Goal: Find specific page/section: Find specific page/section

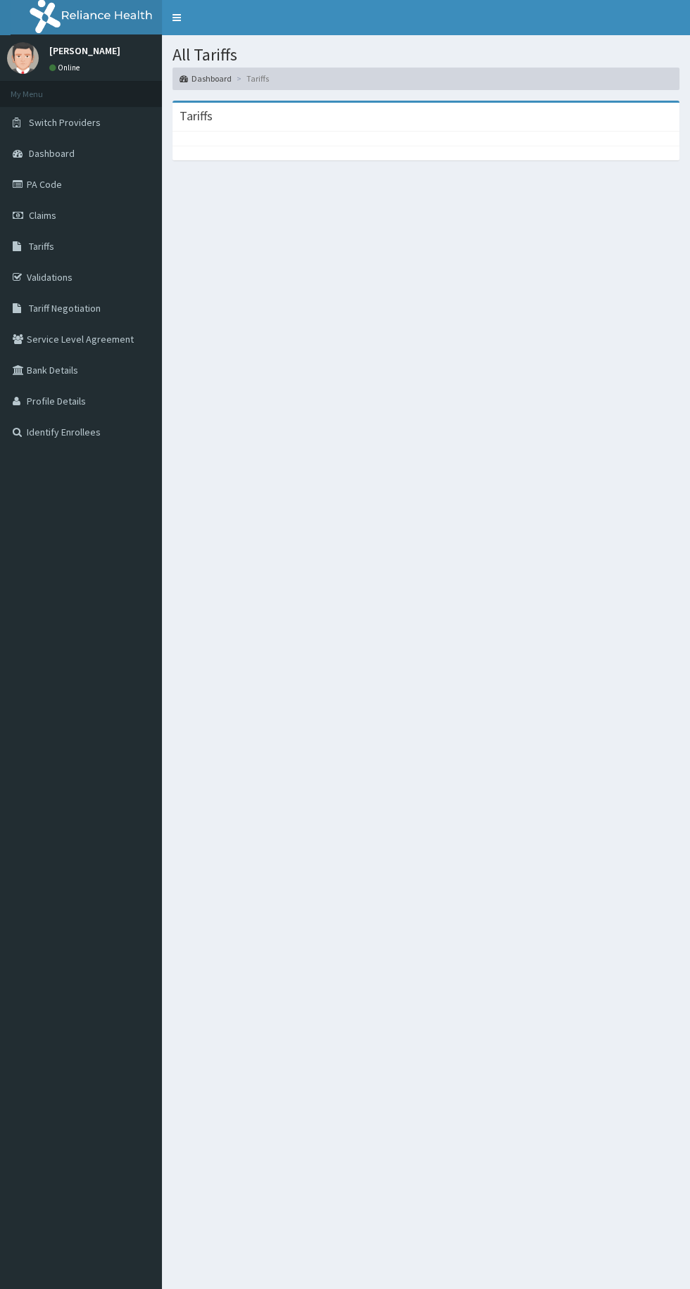
click at [86, 187] on link "PA Code" at bounding box center [81, 184] width 162 height 31
click at [103, 228] on link "Claims" at bounding box center [81, 215] width 162 height 31
click at [43, 246] on span "Tariffs" at bounding box center [41, 246] width 25 height 13
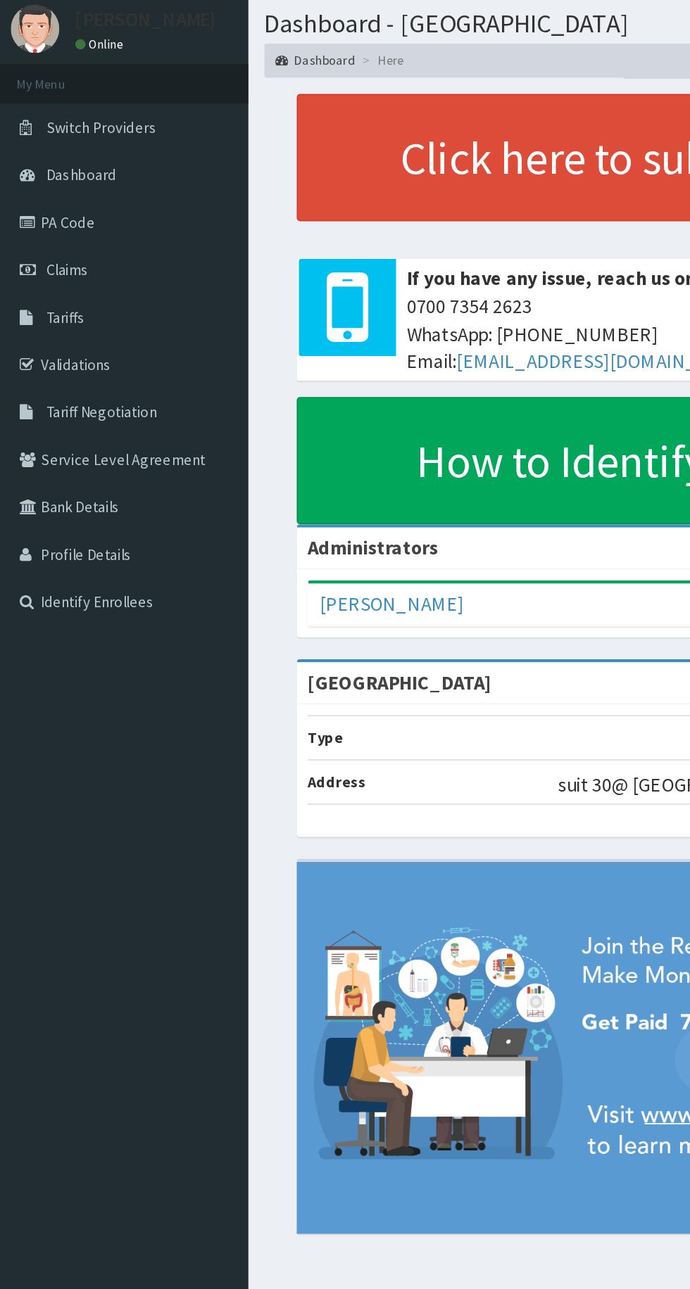
click at [80, 251] on link "Tariffs" at bounding box center [81, 246] width 162 height 31
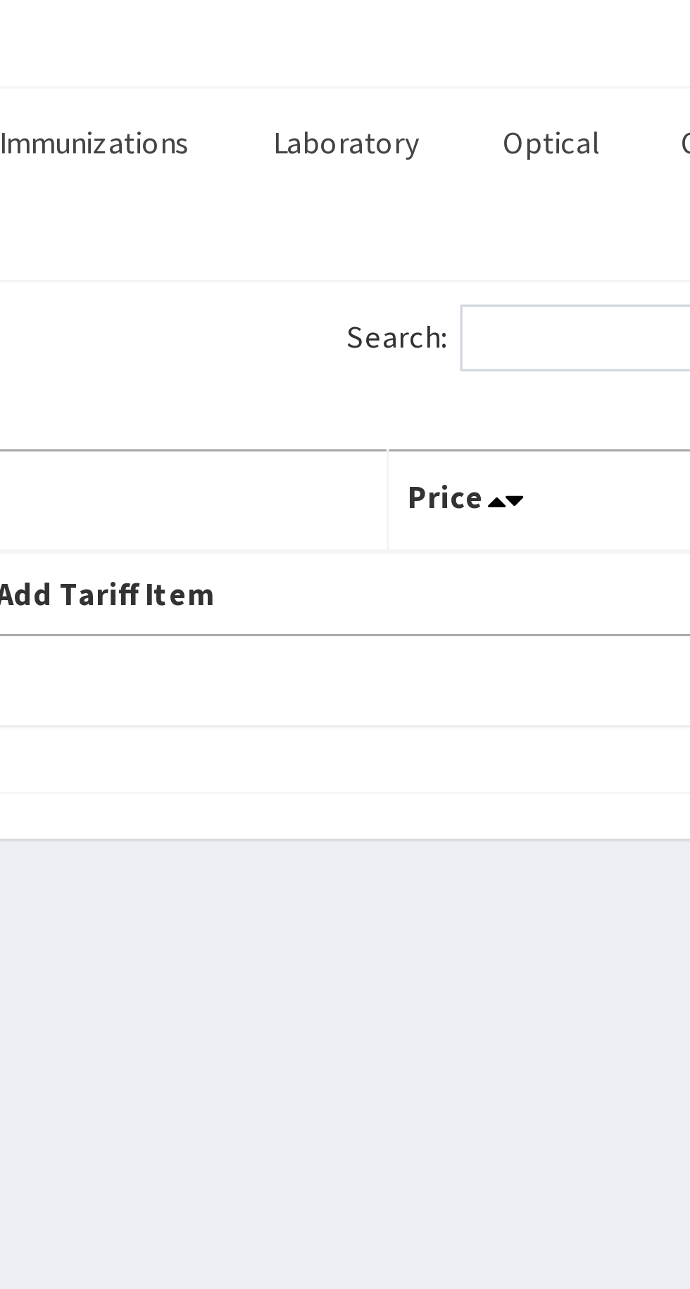
click at [576, 186] on link "Optical" at bounding box center [572, 190] width 53 height 30
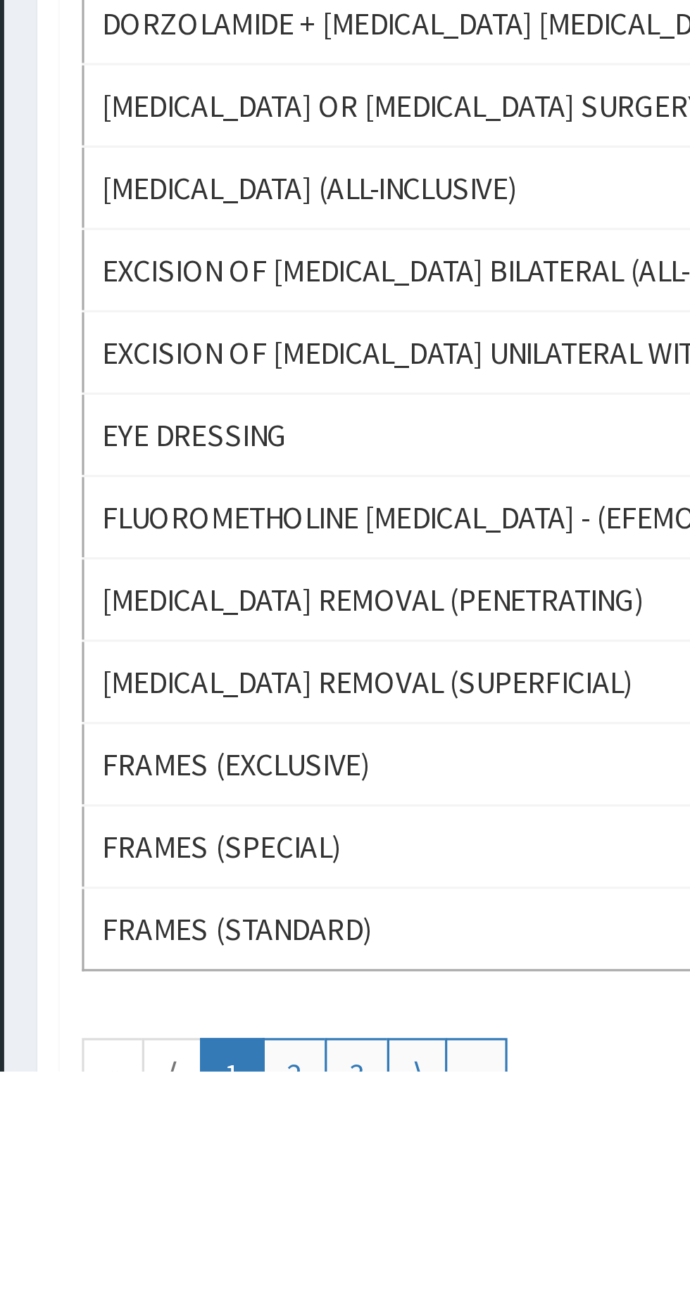
scroll to position [365, 0]
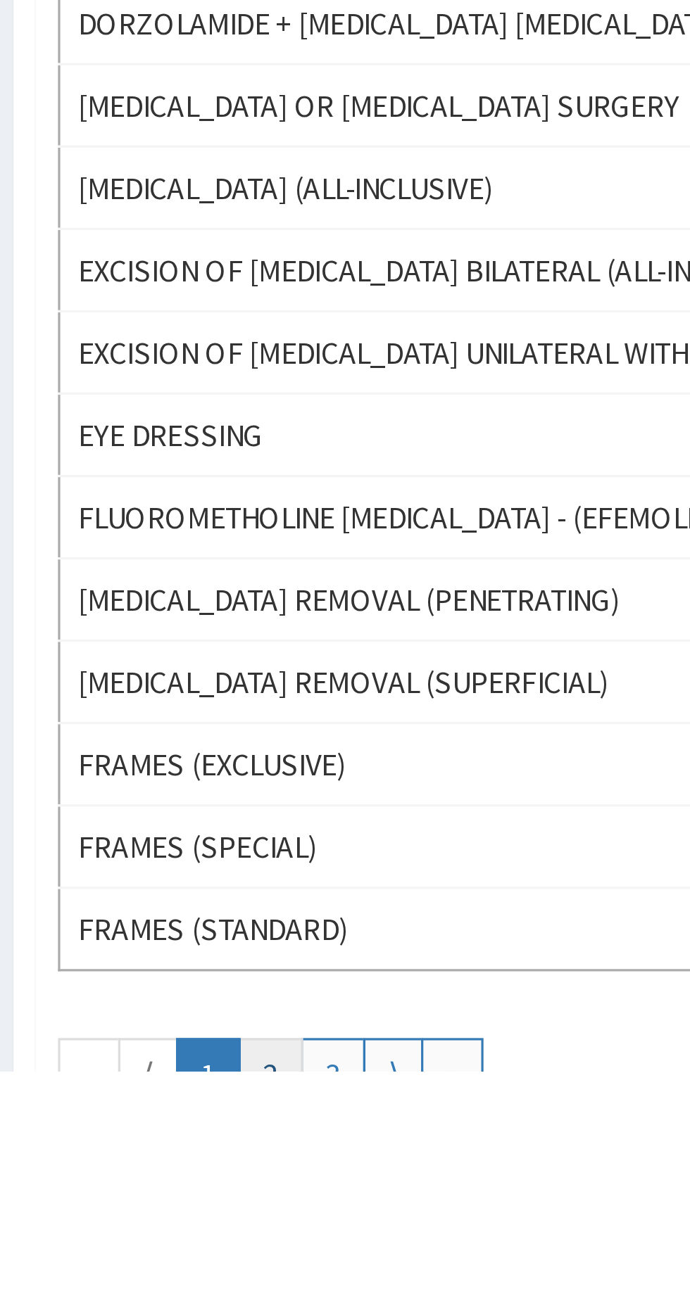
click at [254, 1282] on link "2" at bounding box center [254, 1290] width 20 height 23
